Goal: Task Accomplishment & Management: Complete application form

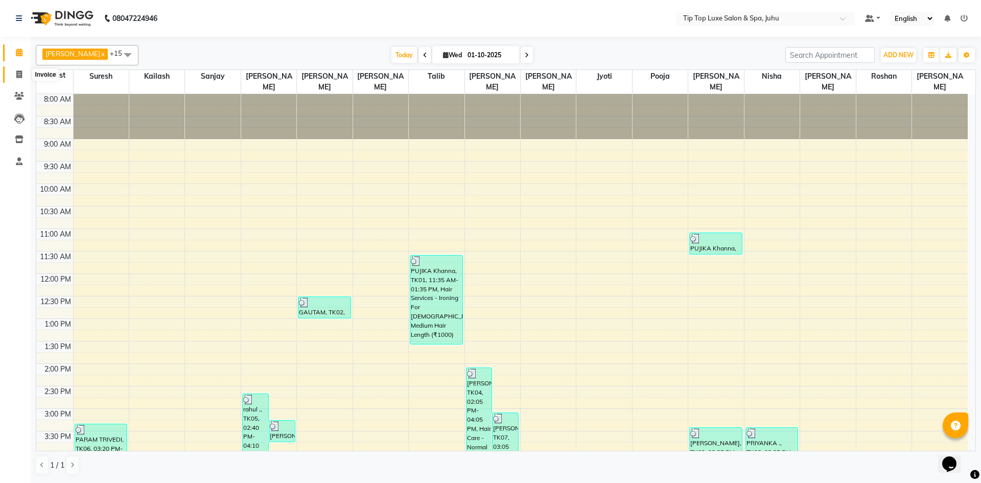
click at [27, 77] on span at bounding box center [19, 75] width 18 height 12
select select "8298"
select select "service"
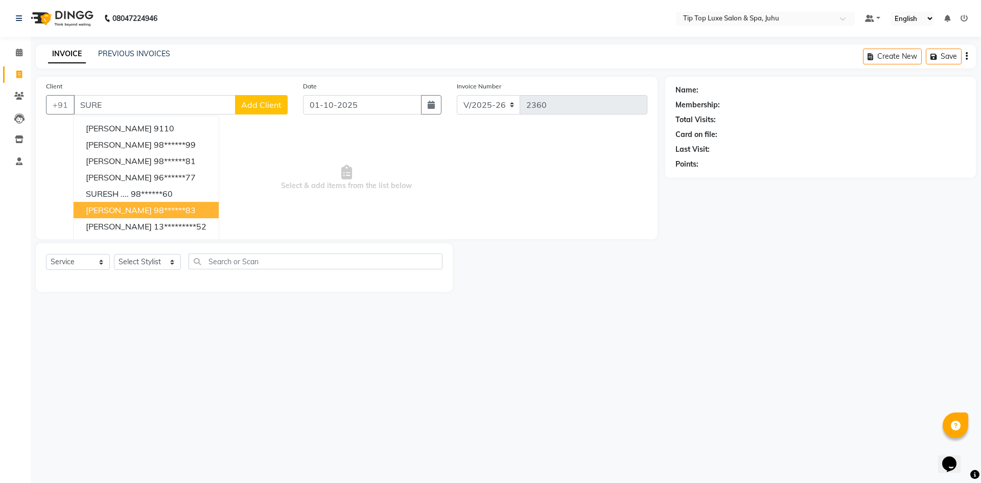
click at [191, 208] on button "[PERSON_NAME] 98******83" at bounding box center [146, 210] width 145 height 16
type input "98******83"
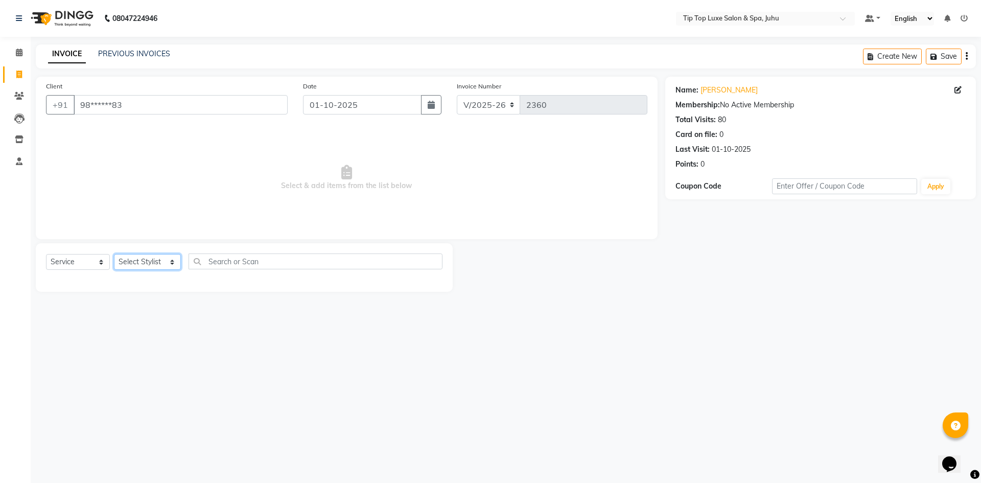
click at [156, 260] on select "Select Stylist [PERSON_NAME] admin [PERSON_NAME] creado ANAO [PERSON_NAME] Jyot…" at bounding box center [147, 262] width 67 height 16
select select "82312"
click at [114, 254] on select "Select Stylist [PERSON_NAME] admin [PERSON_NAME] creado ANAO [PERSON_NAME] Jyot…" at bounding box center [147, 262] width 67 height 16
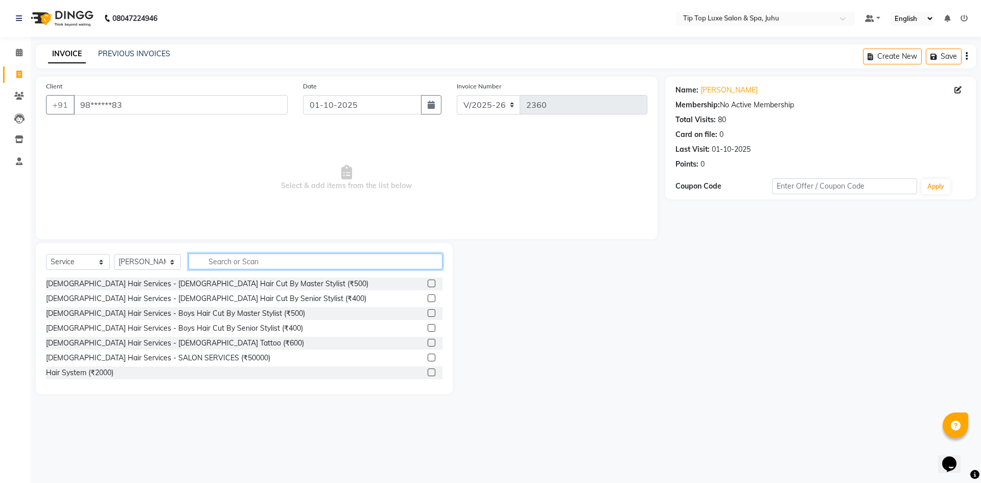
click at [328, 261] on input "text" at bounding box center [316, 261] width 254 height 16
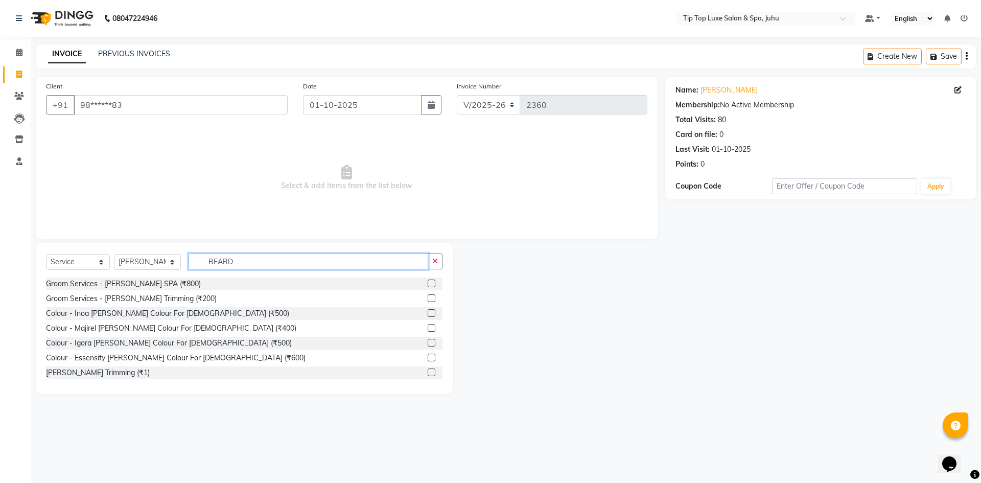
type input "BEARD"
click at [428, 298] on label at bounding box center [432, 298] width 8 height 8
click at [428, 298] on input "checkbox" at bounding box center [431, 298] width 7 height 7
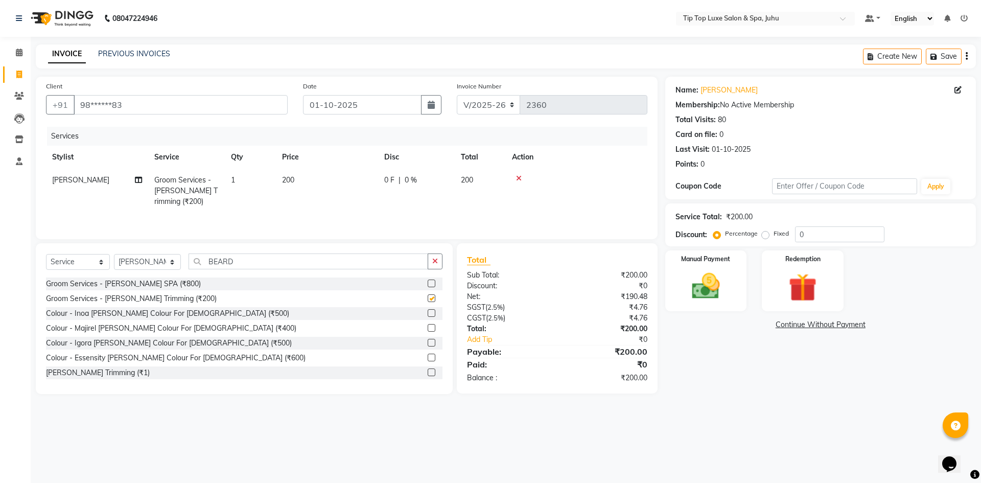
checkbox input "false"
click at [704, 276] on img at bounding box center [706, 286] width 48 height 34
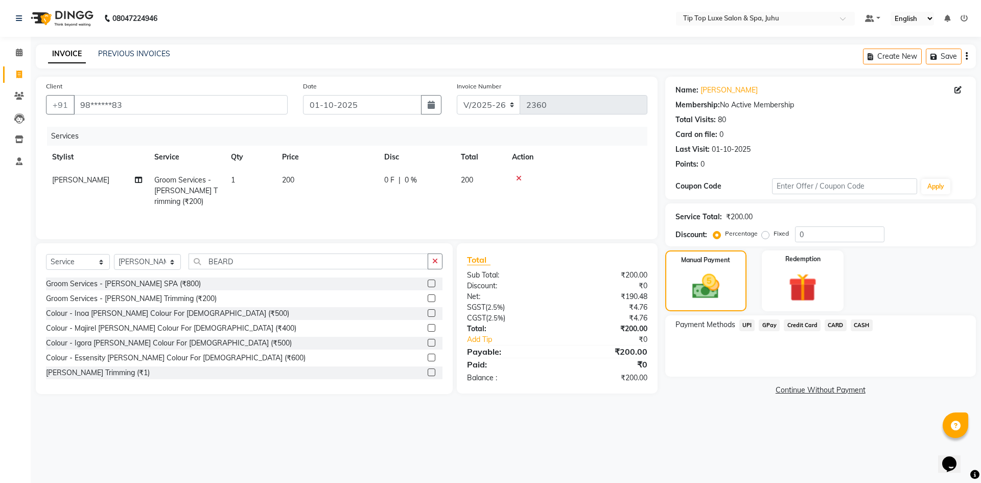
click at [840, 326] on span "CARD" at bounding box center [836, 325] width 22 height 12
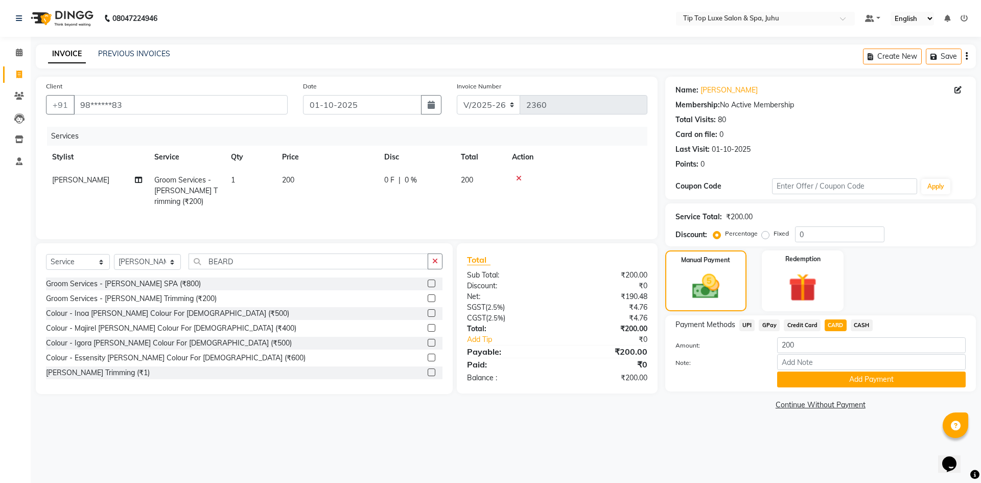
click at [843, 387] on div "Payment Methods UPI GPay Credit Card CARD CASH Amount: 200 Note: Add Payment" at bounding box center [820, 353] width 311 height 76
click at [835, 384] on button "Add Payment" at bounding box center [871, 379] width 189 height 16
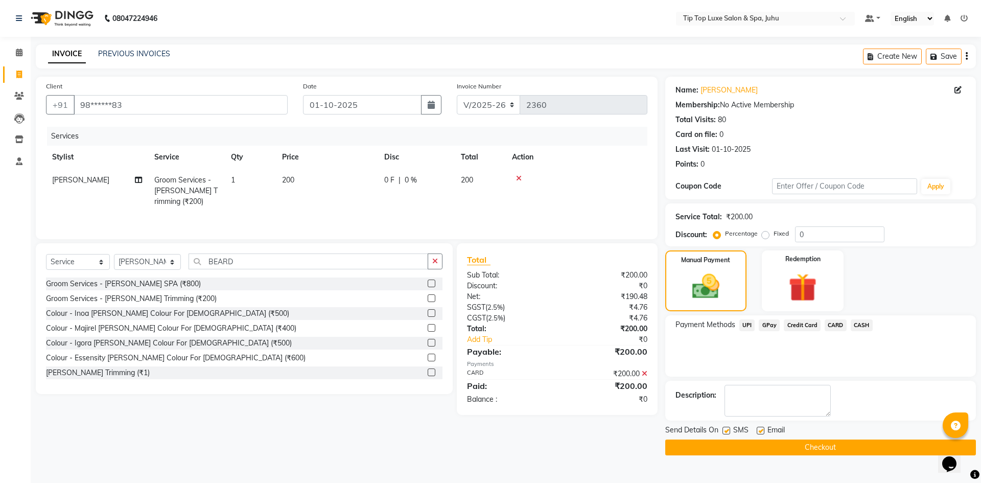
click at [827, 448] on button "Checkout" at bounding box center [820, 447] width 311 height 16
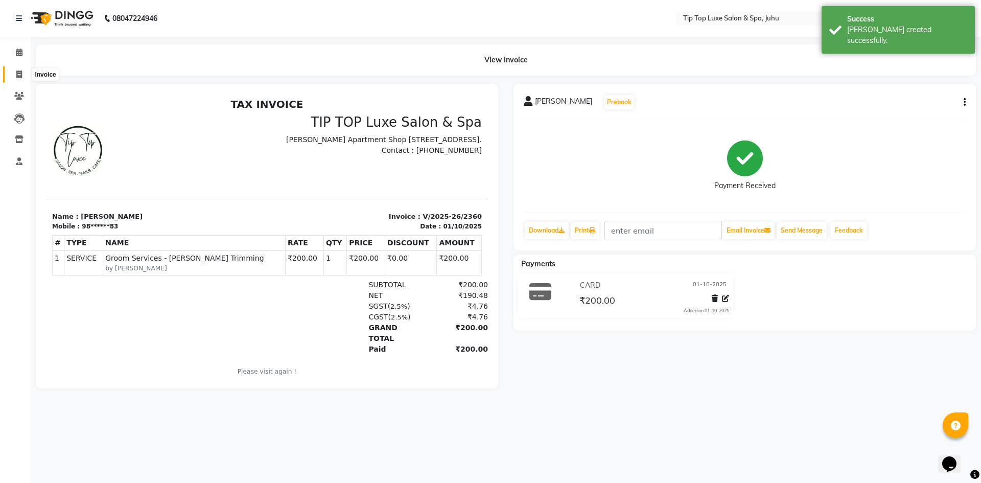
click at [12, 72] on span at bounding box center [19, 75] width 18 height 12
select select "8298"
select select "service"
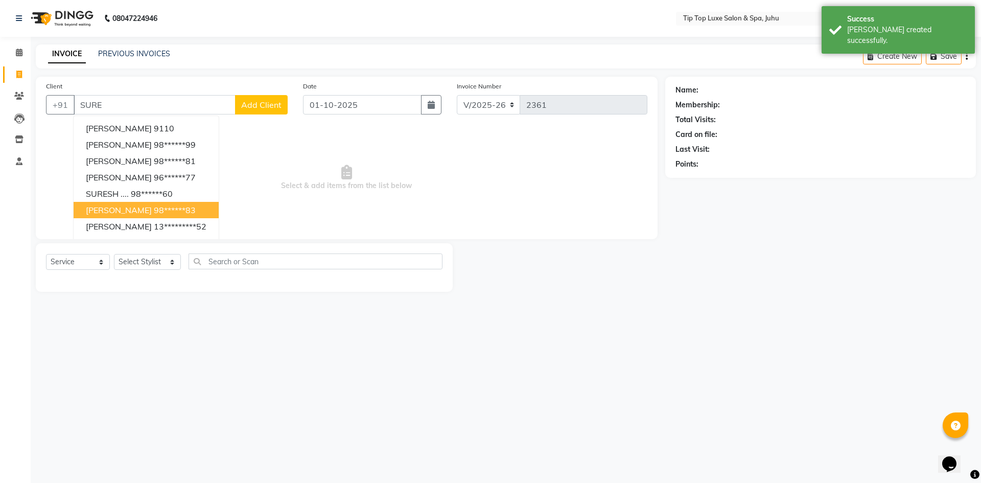
click at [154, 205] on ngb-highlight "98******83" at bounding box center [175, 210] width 42 height 10
type input "98******83"
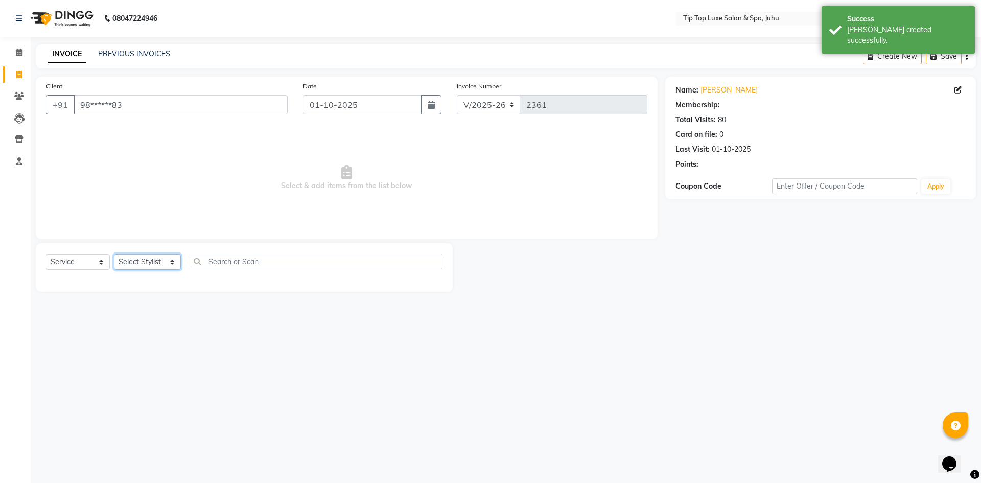
click at [166, 263] on select "Select Stylist [PERSON_NAME] admin [PERSON_NAME] creado ANAO [PERSON_NAME] Jyot…" at bounding box center [147, 262] width 67 height 16
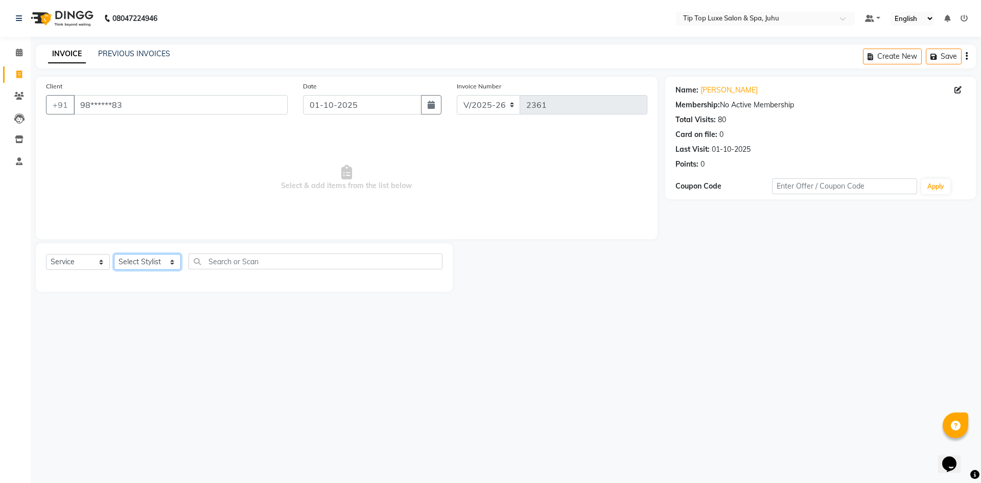
select select "82311"
click at [114, 254] on select "Select Stylist [PERSON_NAME] admin [PERSON_NAME] creado ANAO [PERSON_NAME] Jyot…" at bounding box center [147, 262] width 67 height 16
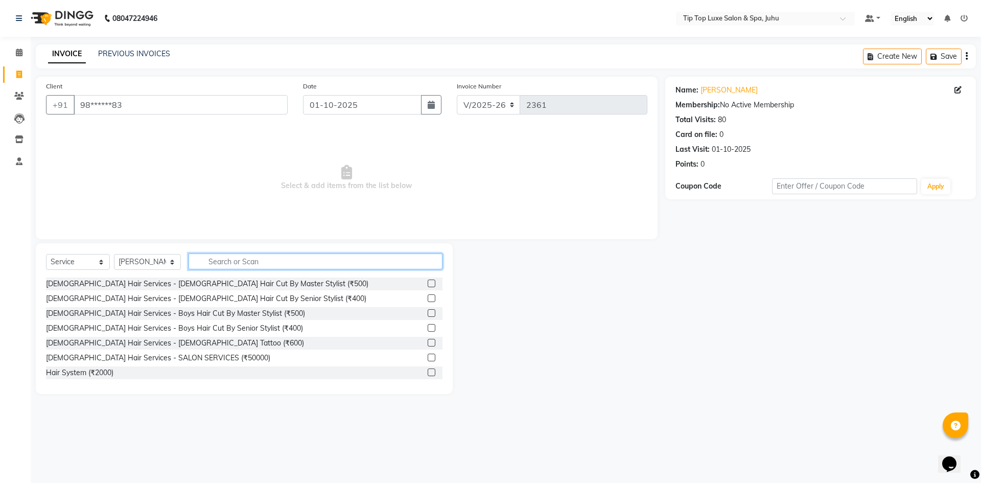
click at [243, 262] on input "text" at bounding box center [316, 261] width 254 height 16
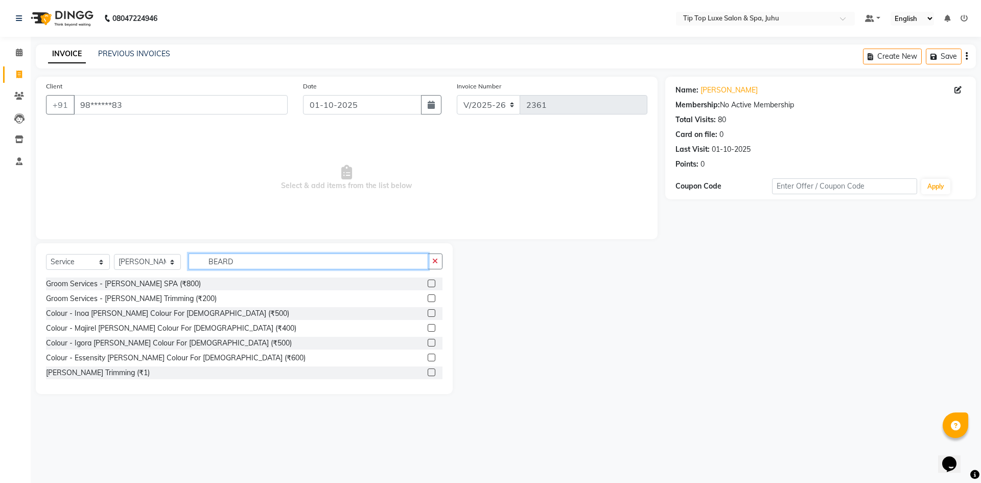
type input "BEARD"
click at [428, 296] on label at bounding box center [432, 298] width 8 height 8
click at [428, 296] on input "checkbox" at bounding box center [431, 298] width 7 height 7
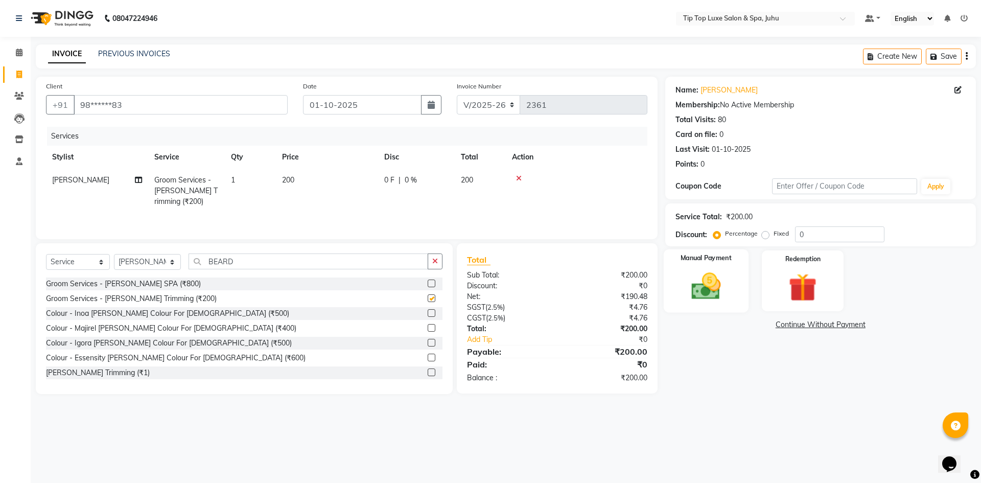
checkbox input "false"
click at [693, 259] on label "Manual Payment" at bounding box center [706, 258] width 51 height 10
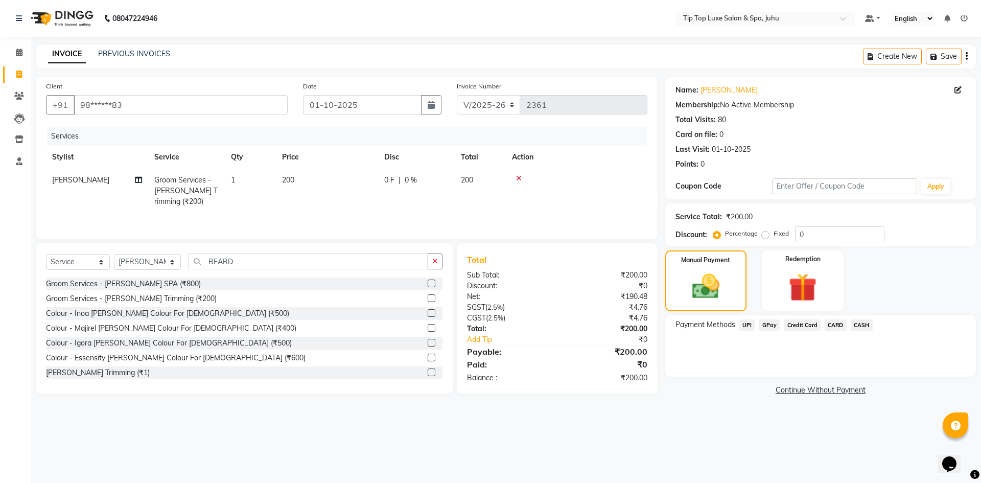
click at [749, 324] on span "UPI" at bounding box center [747, 325] width 16 height 12
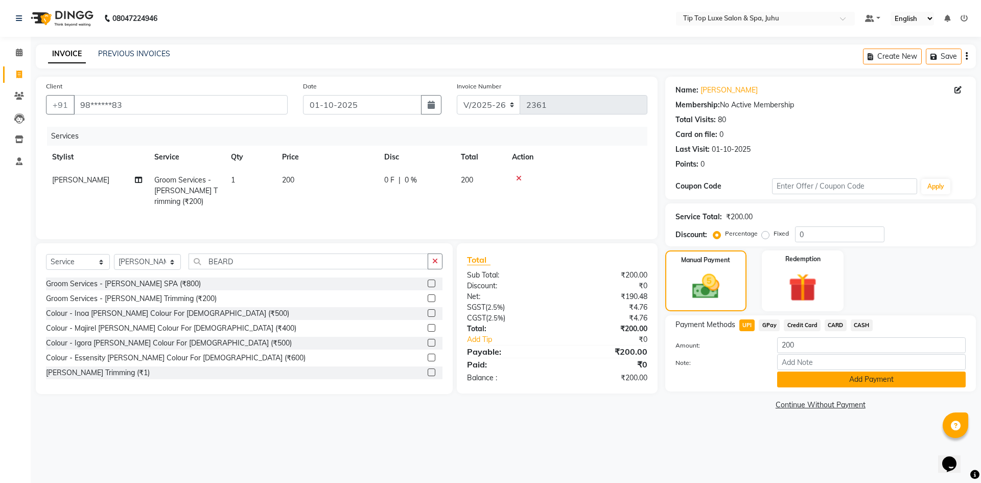
click at [851, 385] on button "Add Payment" at bounding box center [871, 379] width 189 height 16
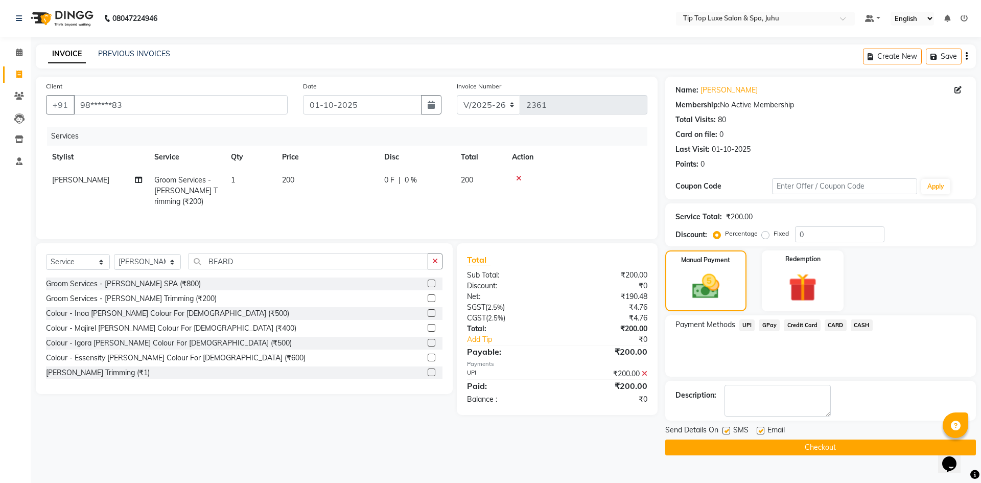
click at [800, 457] on main "INVOICE PREVIOUS INVOICES Create New Save Client +91 98******83 Date [DATE] Inv…" at bounding box center [506, 257] width 950 height 426
click at [800, 450] on button "Checkout" at bounding box center [820, 447] width 311 height 16
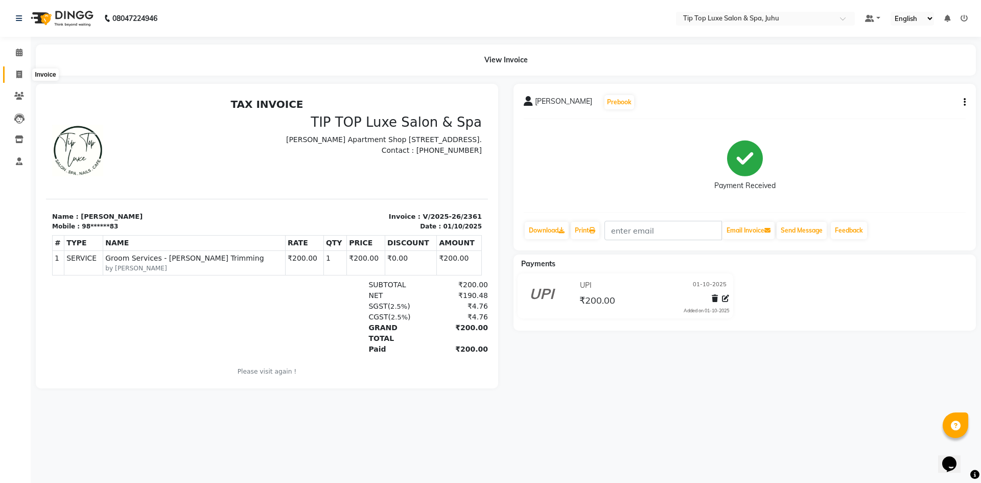
click at [11, 73] on span at bounding box center [19, 75] width 18 height 12
select select "8298"
select select "service"
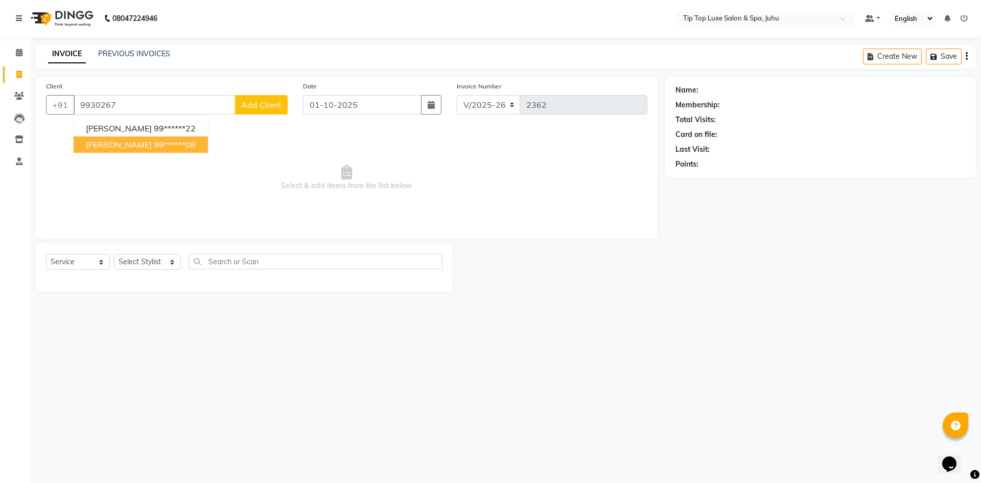
click at [179, 148] on ngb-highlight "99******08" at bounding box center [175, 145] width 42 height 10
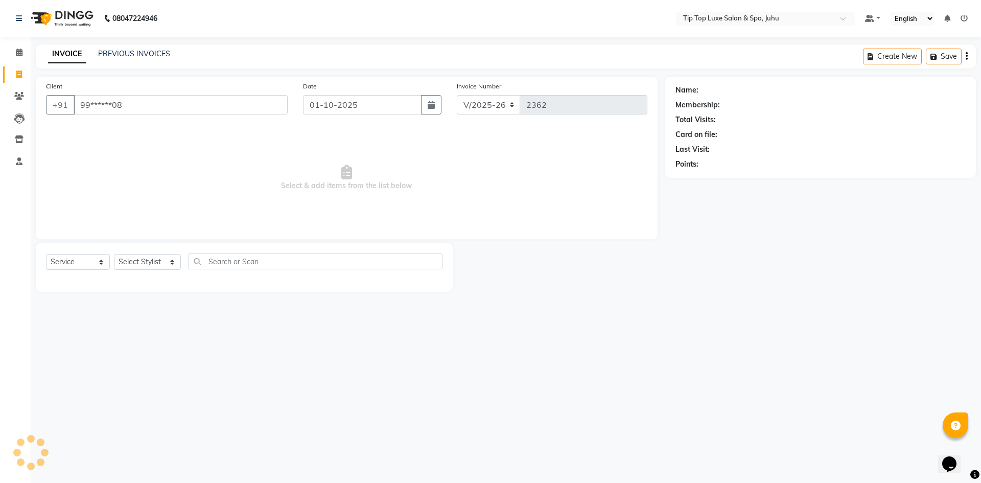
type input "99******08"
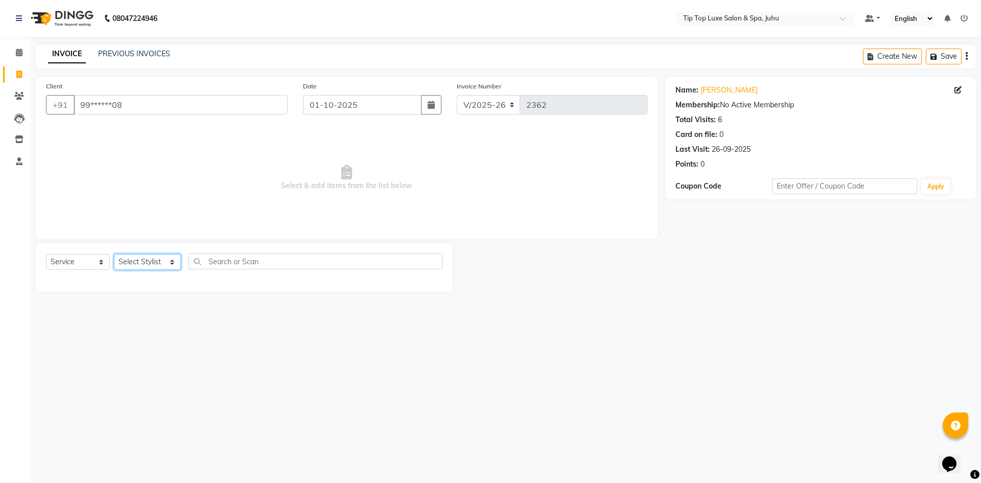
click at [167, 257] on select "Select Stylist [PERSON_NAME] admin [PERSON_NAME] creado ANAO [PERSON_NAME] Jyot…" at bounding box center [147, 262] width 67 height 16
click at [155, 257] on select "Select Stylist [PERSON_NAME] admin [PERSON_NAME] creado ANAO [PERSON_NAME] Jyot…" at bounding box center [147, 262] width 67 height 16
select select "82307"
click at [114, 254] on select "Select Stylist [PERSON_NAME] admin [PERSON_NAME] creado ANAO [PERSON_NAME] Jyot…" at bounding box center [147, 262] width 67 height 16
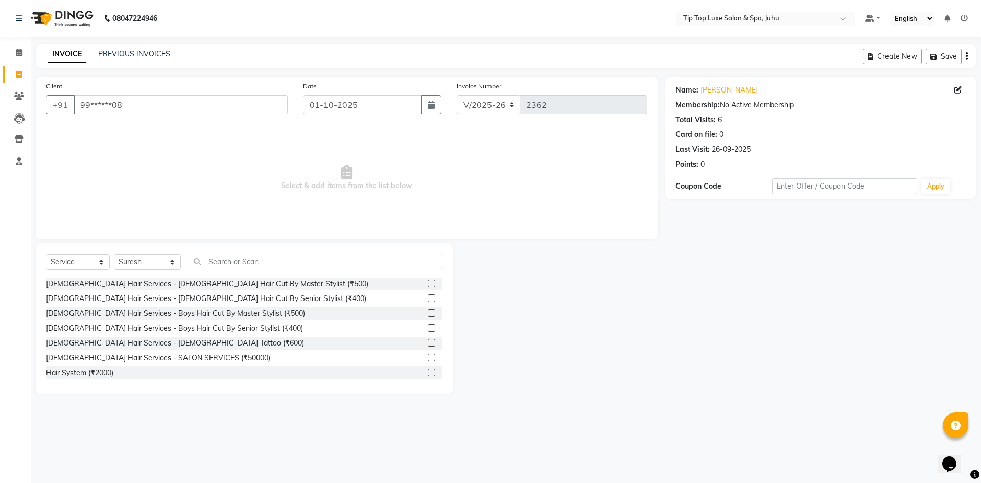
click at [428, 282] on label at bounding box center [432, 284] width 8 height 8
click at [428, 282] on input "checkbox" at bounding box center [431, 284] width 7 height 7
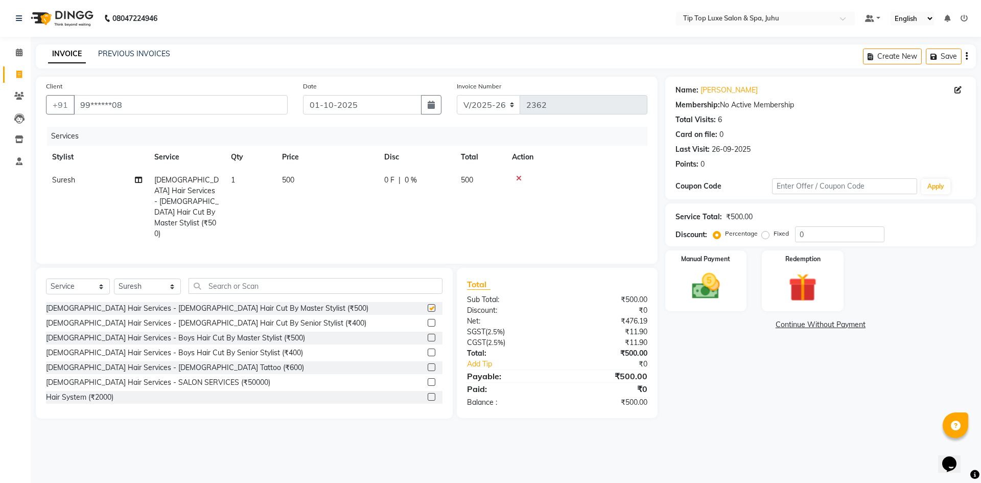
checkbox input "false"
click at [716, 285] on img at bounding box center [706, 286] width 48 height 34
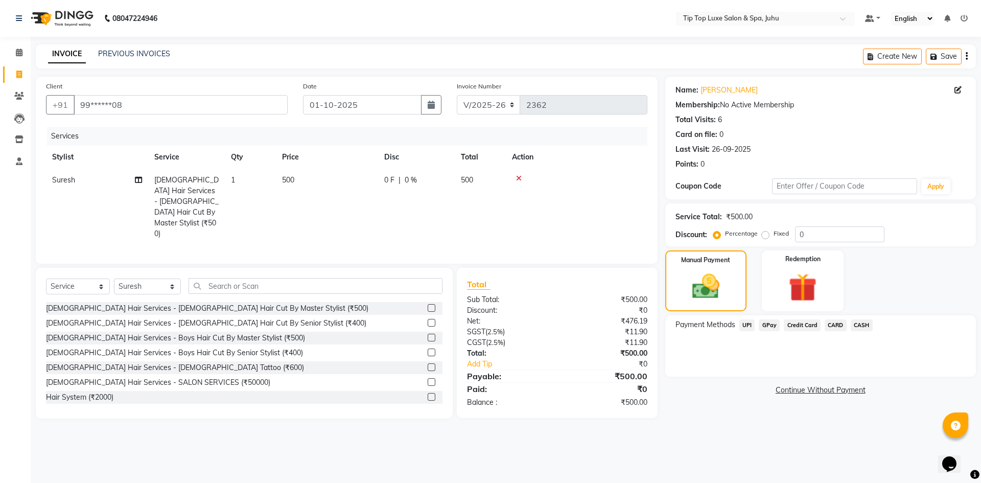
click at [742, 327] on span "UPI" at bounding box center [747, 325] width 16 height 12
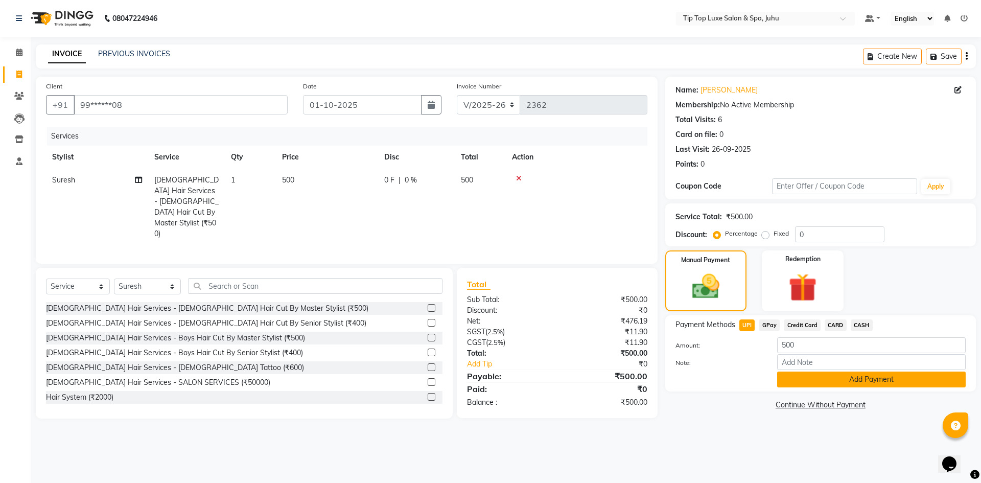
click at [810, 386] on button "Add Payment" at bounding box center [871, 379] width 189 height 16
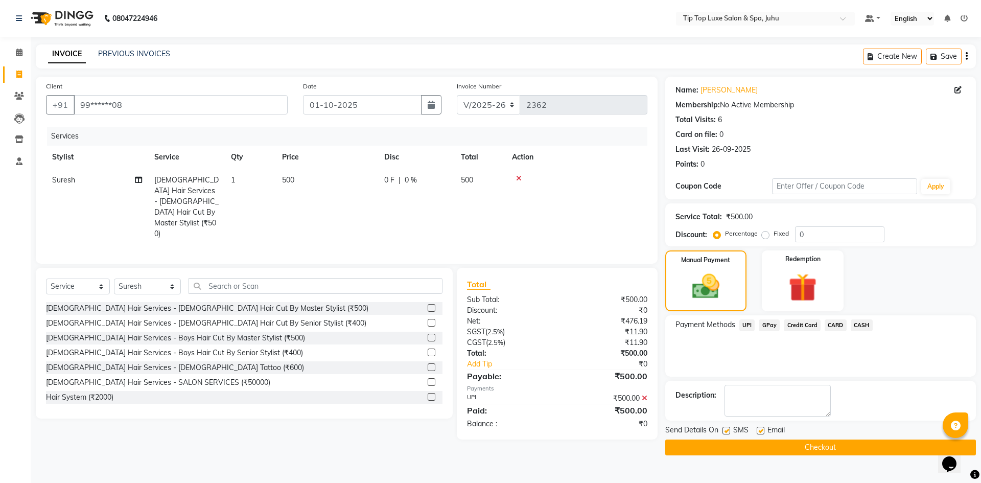
click at [812, 448] on button "Checkout" at bounding box center [820, 447] width 311 height 16
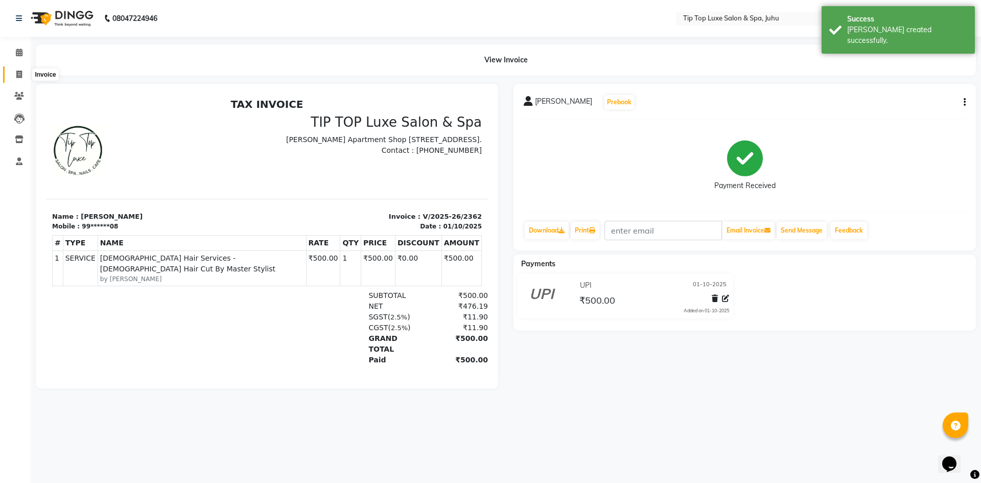
click at [25, 74] on span at bounding box center [19, 75] width 18 height 12
select select "8298"
select select "service"
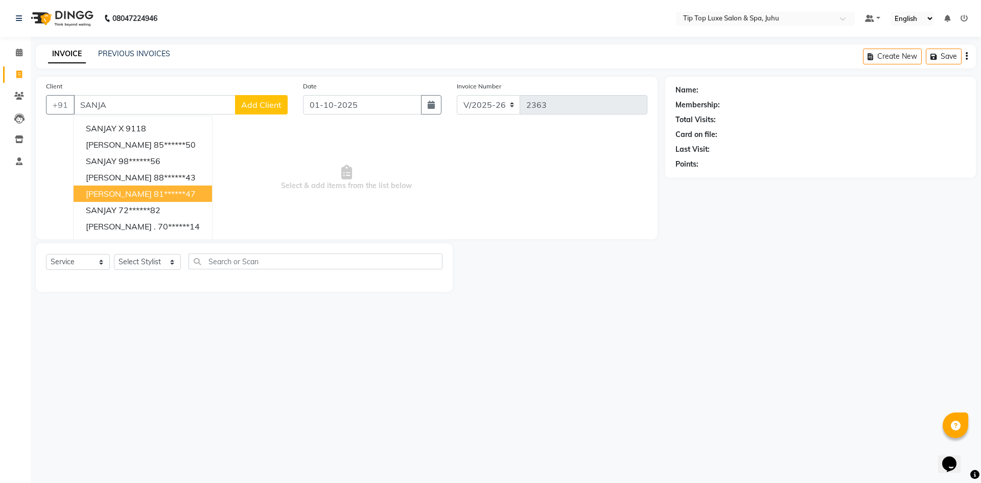
click at [155, 188] on button "[PERSON_NAME] 81******47" at bounding box center [143, 193] width 138 height 16
type input "81******47"
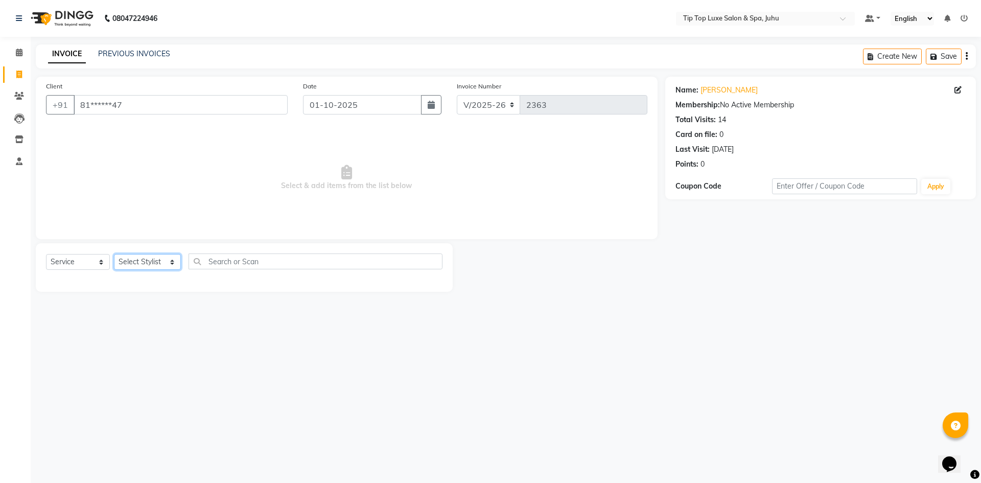
click at [171, 262] on select "Select Stylist [PERSON_NAME] admin [PERSON_NAME] creado ANAO [PERSON_NAME] Jyot…" at bounding box center [147, 262] width 67 height 16
select select "91472"
click at [114, 254] on select "Select Stylist [PERSON_NAME] admin [PERSON_NAME] creado ANAO [PERSON_NAME] Jyot…" at bounding box center [147, 262] width 67 height 16
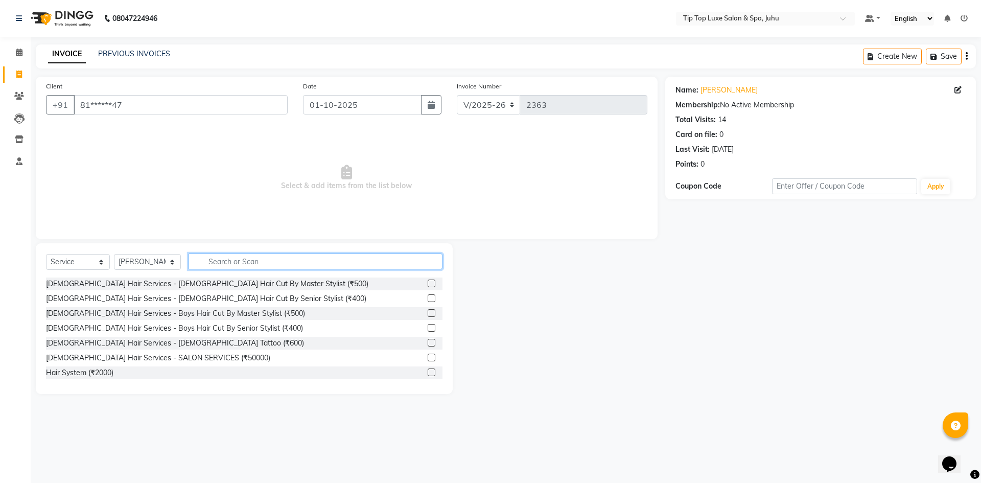
click at [252, 257] on input "text" at bounding box center [316, 261] width 254 height 16
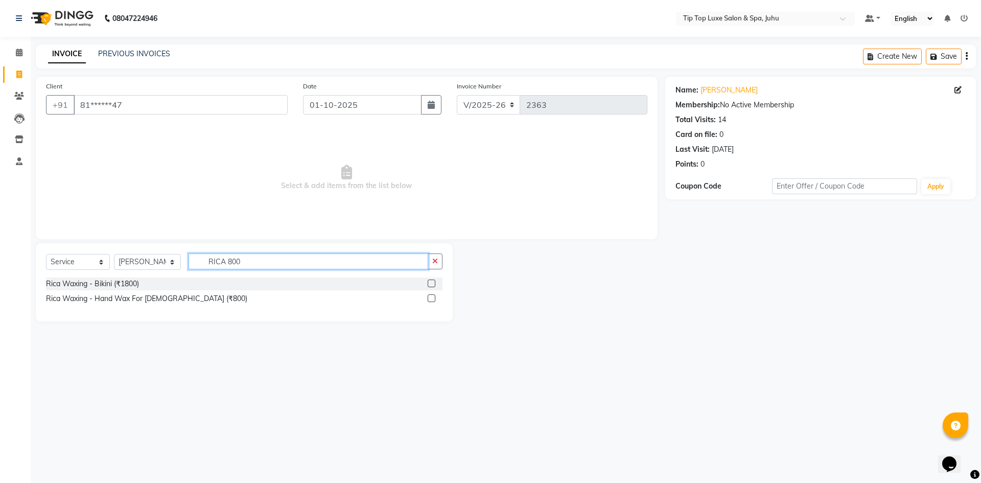
type input "RICA 800"
click at [434, 301] on label at bounding box center [432, 298] width 8 height 8
click at [434, 301] on input "checkbox" at bounding box center [431, 298] width 7 height 7
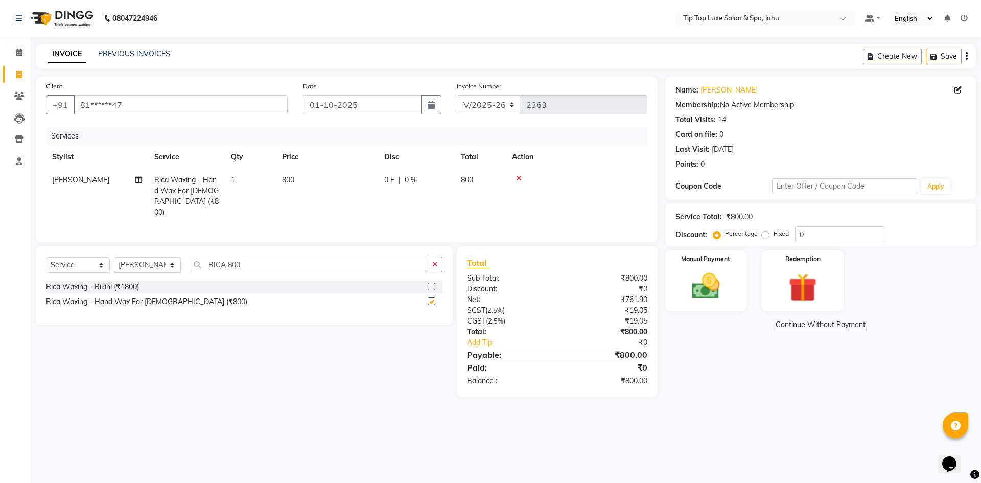
checkbox input "false"
click at [227, 261] on input "RICA 800" at bounding box center [309, 265] width 240 height 16
click at [248, 265] on input "RICA 800" at bounding box center [309, 265] width 240 height 16
type input "RICA 600"
click at [428, 300] on div "Rica Waxing - THREE-FORTH LEGS WAX RICA (₹600)" at bounding box center [244, 301] width 397 height 13
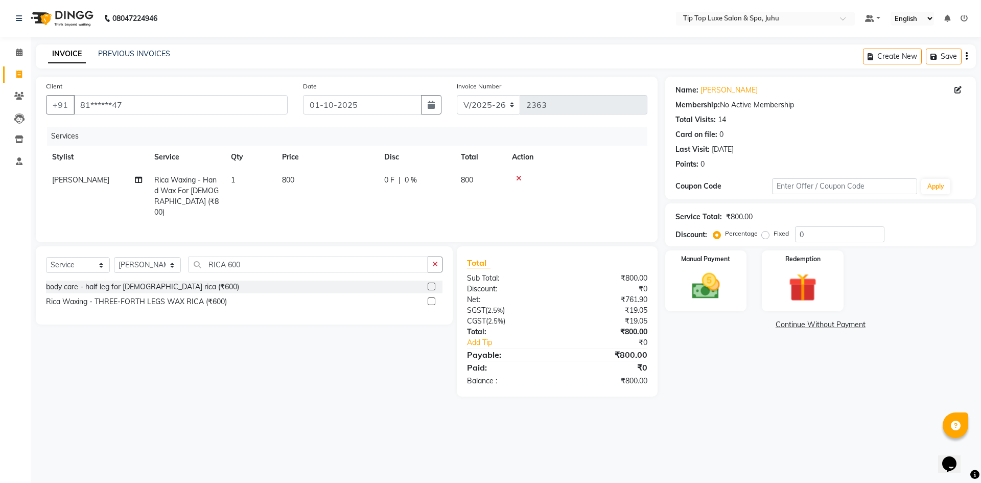
click at [431, 301] on label at bounding box center [432, 301] width 8 height 8
click at [431, 301] on input "checkbox" at bounding box center [431, 301] width 7 height 7
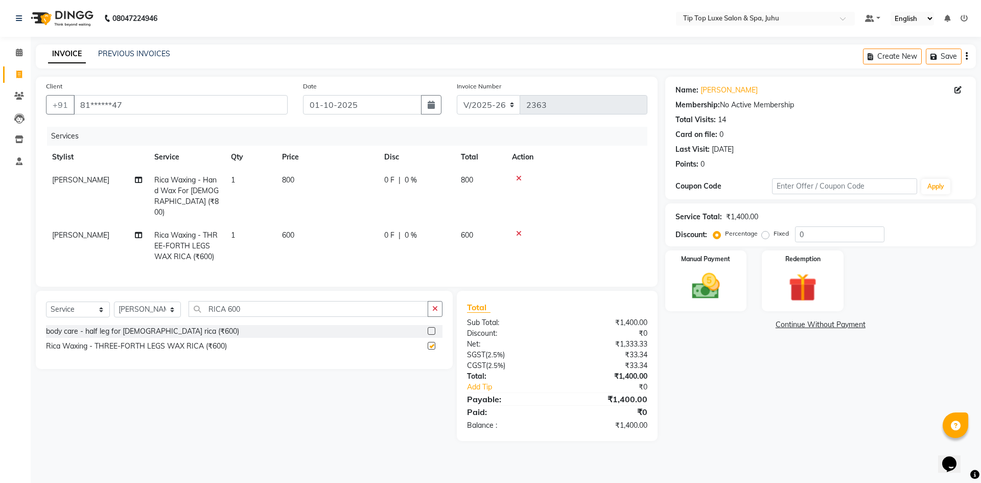
checkbox input "false"
click at [432, 301] on button "button" at bounding box center [435, 309] width 15 height 16
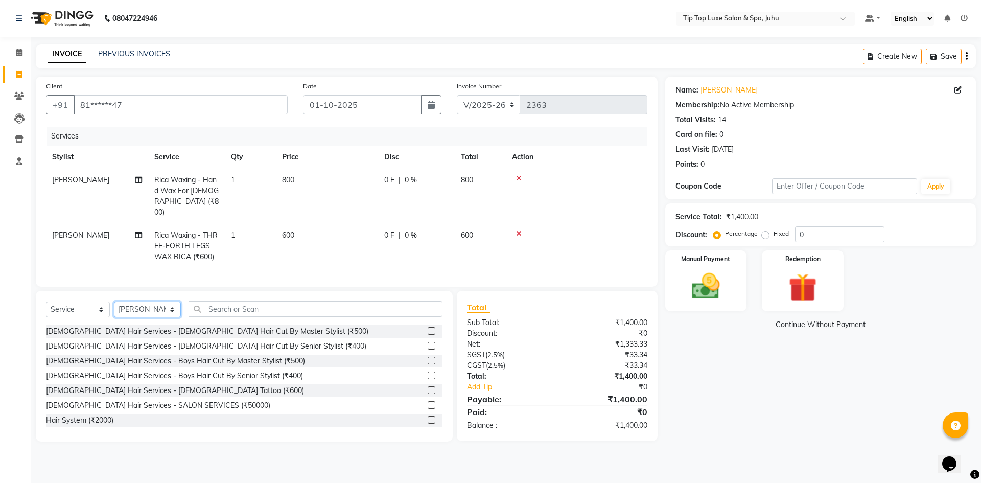
click at [161, 304] on select "Select Stylist [PERSON_NAME] admin [PERSON_NAME] creado ANAO [PERSON_NAME] Jyot…" at bounding box center [147, 309] width 67 height 16
select select "82308"
click at [114, 301] on select "Select Stylist [PERSON_NAME] admin [PERSON_NAME] creado ANAO [PERSON_NAME] Jyot…" at bounding box center [147, 309] width 67 height 16
click at [242, 301] on input "text" at bounding box center [316, 309] width 254 height 16
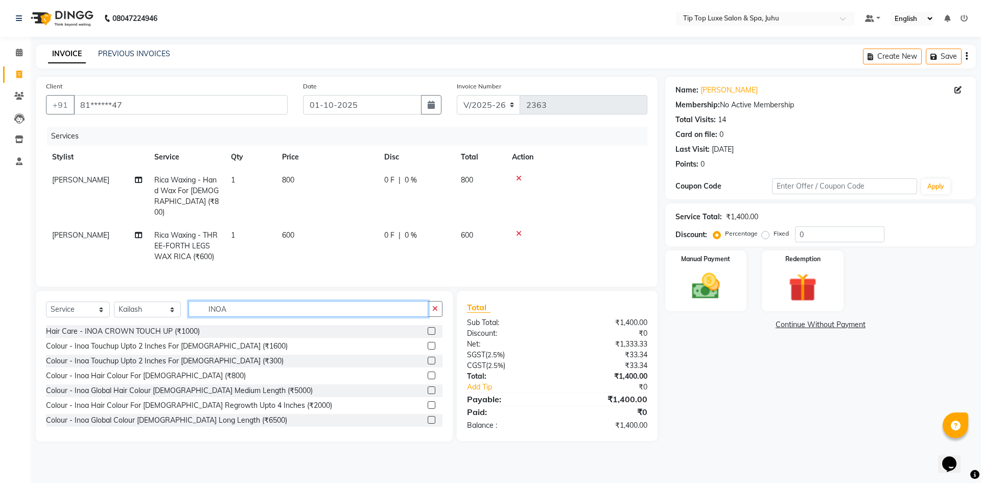
type input "INOA"
click at [428, 344] on label at bounding box center [432, 346] width 8 height 8
click at [428, 344] on input "checkbox" at bounding box center [431, 346] width 7 height 7
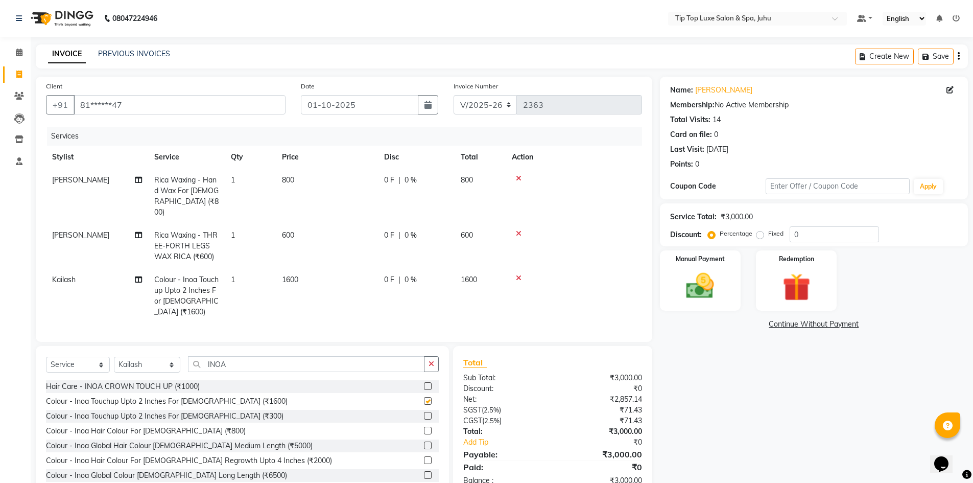
checkbox input "false"
click at [719, 296] on img at bounding box center [700, 285] width 47 height 33
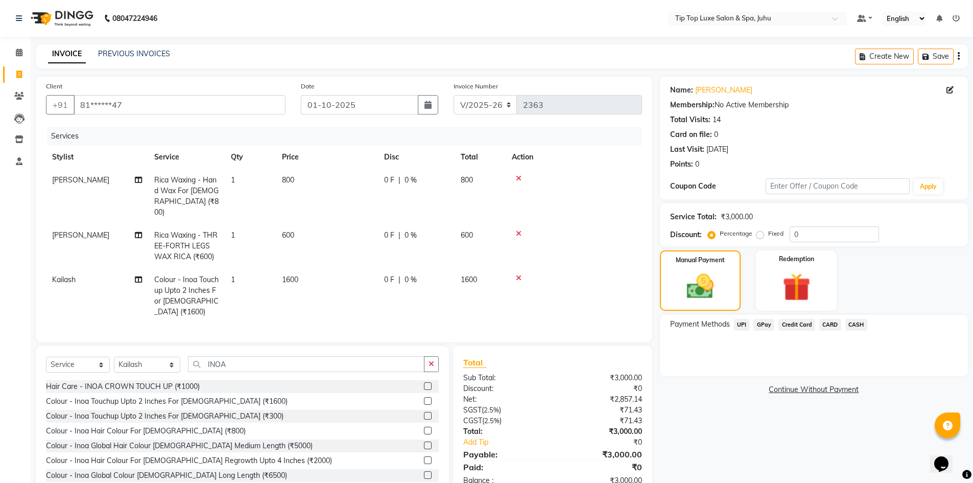
click at [749, 327] on span "UPI" at bounding box center [742, 325] width 16 height 12
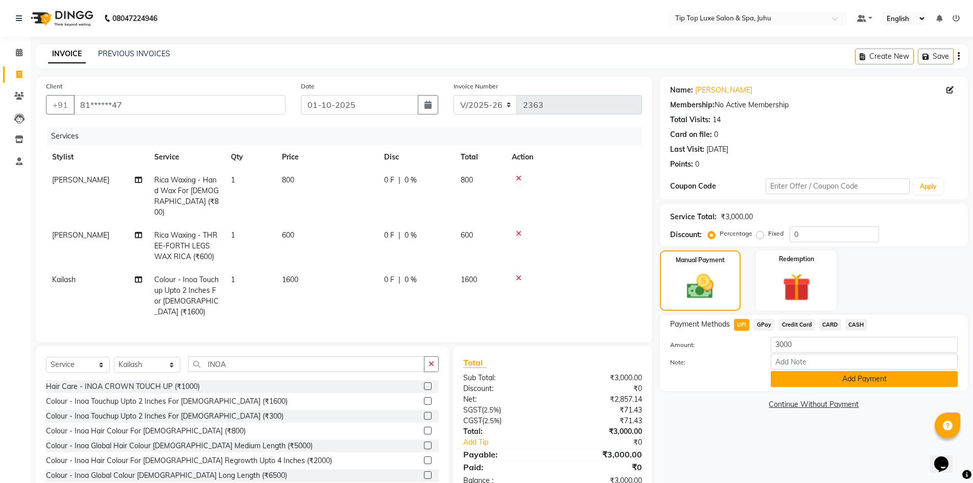
click at [817, 381] on button "Add Payment" at bounding box center [864, 379] width 187 height 16
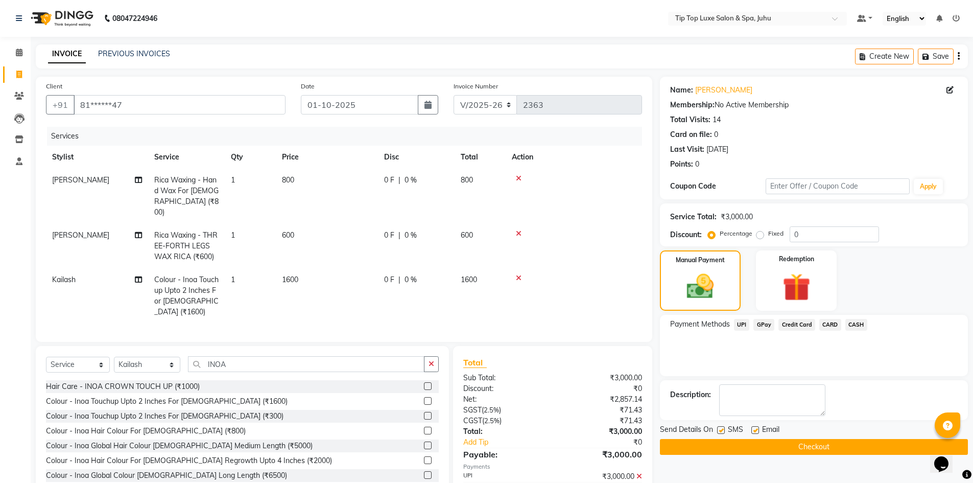
click at [828, 450] on button "Checkout" at bounding box center [814, 447] width 308 height 16
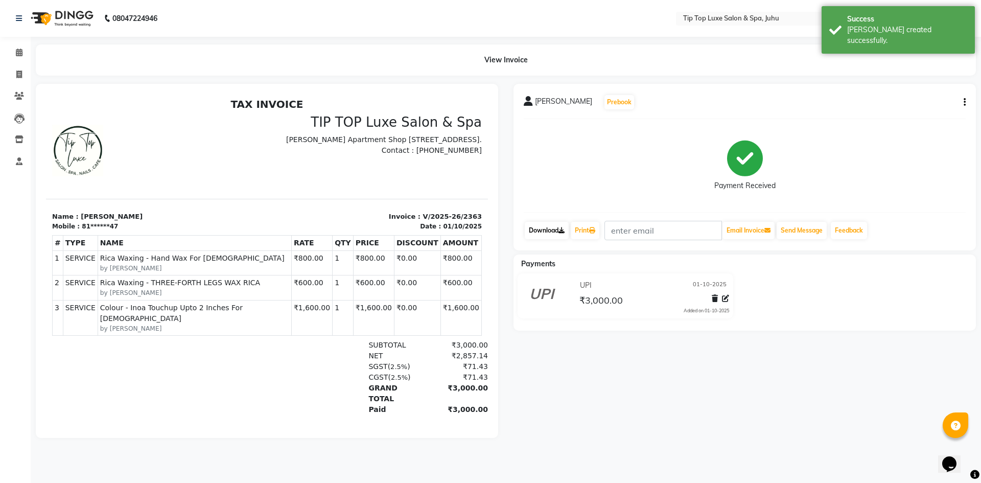
click at [562, 229] on icon at bounding box center [562, 230] width 6 height 6
